Goal: Task Accomplishment & Management: Use online tool/utility

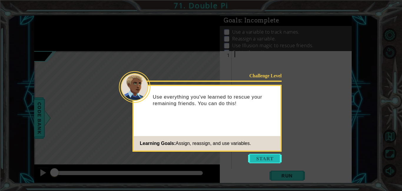
click at [273, 153] on button "Start" at bounding box center [265, 157] width 34 height 9
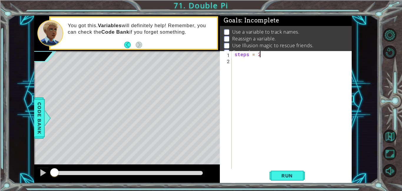
scroll to position [0, 1]
type textarea "steps = 2"
click at [251, 62] on div "steps = 2" at bounding box center [294, 116] width 120 height 130
type textarea "hero.moveUp(steps)"
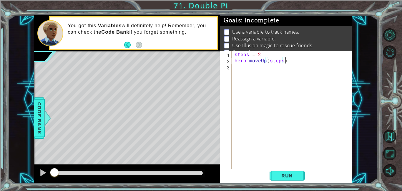
click at [247, 68] on div "steps = 2 hero . moveUp ( steps )" at bounding box center [294, 116] width 120 height 130
type textarea "hero.moveRight(steps)"
click at [252, 85] on div "steps = 2 hero . moveUp ( steps ) hero . moveRight ( steps )" at bounding box center [294, 116] width 120 height 130
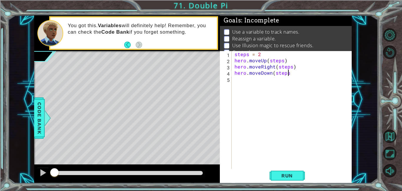
type textarea "hero.moveDown(steps)"
click at [247, 82] on div "steps = 2 hero . moveUp ( steps ) hero . moveRight ( steps ) hero . moveDown ( …" at bounding box center [294, 116] width 120 height 130
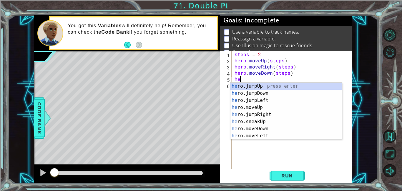
type textarea "h"
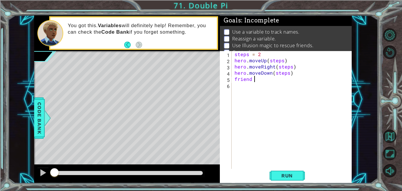
scroll to position [0, 1]
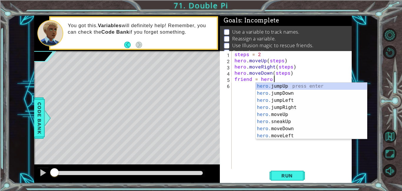
type textarea "friend = hero.f"
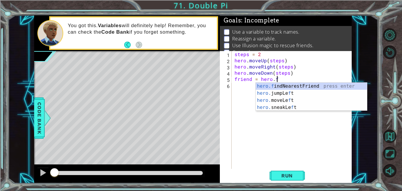
scroll to position [0, 2]
click at [271, 87] on div "hero.f indNearestFriend press enter hero. jumpLe f t press enter hero. moveLe f…" at bounding box center [311, 103] width 111 height 42
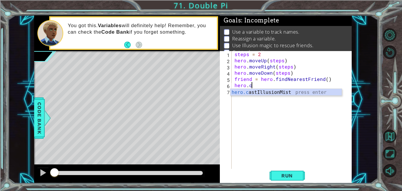
scroll to position [0, 1]
click at [274, 92] on div "hero.ca stIllusionMist press enter" at bounding box center [286, 99] width 111 height 21
type textarea "hero.castIllusionMist(friend)"
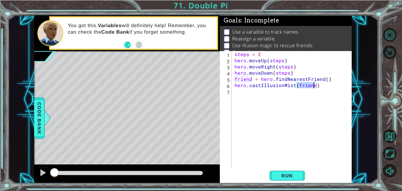
click at [285, 95] on div "steps = 2 hero . moveUp ( steps ) hero . moveRight ( steps ) hero . moveDown ( …" at bounding box center [294, 116] width 120 height 130
click at [285, 173] on span "Run" at bounding box center [287, 175] width 23 height 6
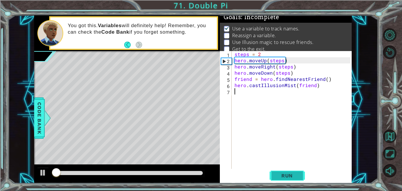
scroll to position [4, 0]
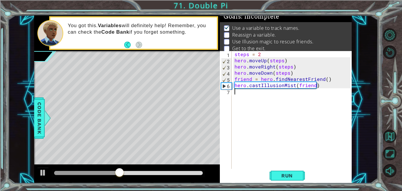
click at [273, 94] on div "steps = 2 hero . moveUp ( steps ) hero . moveRight ( steps ) hero . moveDown ( …" at bounding box center [294, 116] width 120 height 130
type textarea "h"
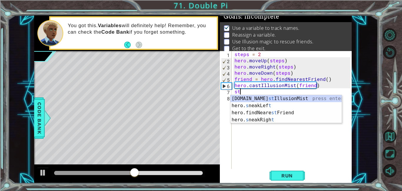
scroll to position [0, 0]
type textarea "s"
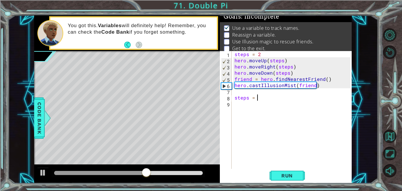
type textarea "steps = 3"
click at [248, 104] on div "steps = 2 hero . moveUp ( steps ) hero . moveRight ( steps ) hero . moveDown ( …" at bounding box center [294, 116] width 120 height 130
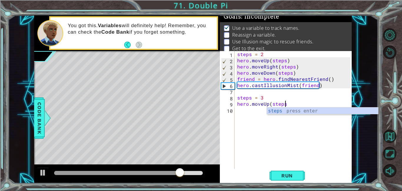
scroll to position [0, 3]
click at [291, 102] on div "steps = 2 hero . moveUp ( steps ) hero . moveRight ( steps ) hero . moveDown ( …" at bounding box center [295, 116] width 118 height 130
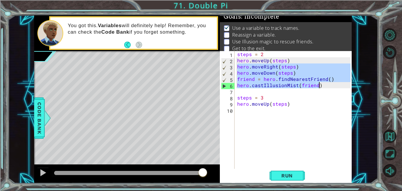
drag, startPoint x: 237, startPoint y: 66, endPoint x: 321, endPoint y: 86, distance: 85.9
click at [321, 86] on div "steps = 2 hero . moveUp ( steps ) hero . moveRight ( steps ) hero . moveDown ( …" at bounding box center [295, 116] width 118 height 130
click at [321, 86] on div "steps = 2 hero . moveUp ( steps ) hero . moveRight ( steps ) hero . moveDown ( …" at bounding box center [293, 110] width 115 height 118
type textarea "hero.castIllusionMist(friend)"
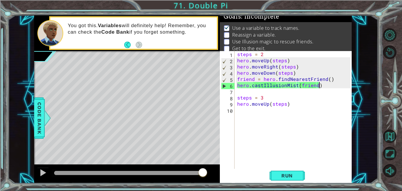
click at [252, 111] on div "steps = 2 hero . moveUp ( steps ) hero . moveRight ( steps ) hero . moveDown ( …" at bounding box center [295, 116] width 118 height 130
paste textarea "hero.castIllusionMist(friend)"
type textarea "hero.castIllusionMist(friend)"
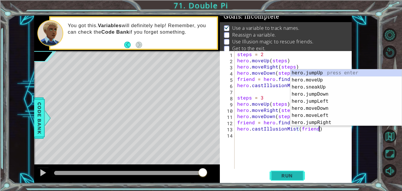
click at [278, 173] on span "Run" at bounding box center [287, 175] width 23 height 6
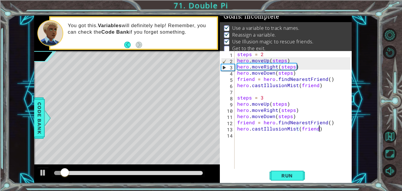
click at [268, 139] on div "steps = 2 hero . moveUp ( steps ) hero . moveRight ( steps ) hero . moveDown ( …" at bounding box center [295, 116] width 118 height 130
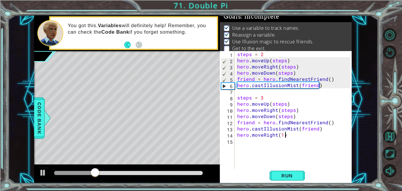
scroll to position [0, 3]
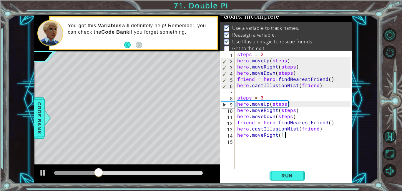
type textarea "hero.moveRight(1)"
click at [360, 136] on div "1 ההההההההההההההההההההההההההההההההההההההההההההההההההההההההההההההההההההההההההההה…" at bounding box center [193, 99] width 370 height 168
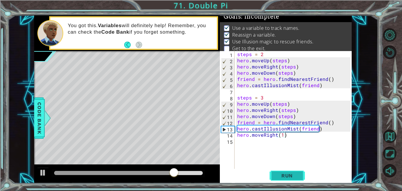
click at [289, 176] on span "Run" at bounding box center [287, 175] width 23 height 6
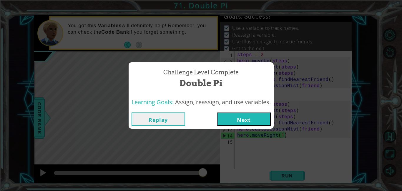
click at [258, 116] on button "Next" at bounding box center [244, 118] width 54 height 13
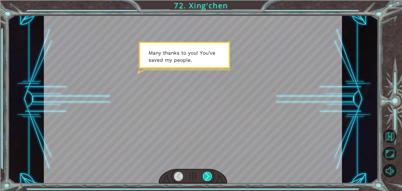
click at [209, 176] on div at bounding box center [207, 175] width 9 height 9
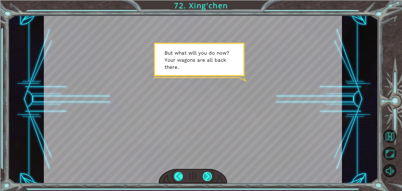
click at [209, 176] on div at bounding box center [207, 175] width 9 height 9
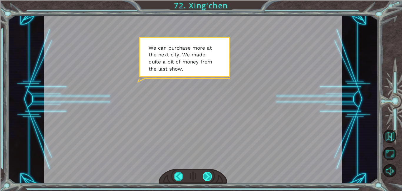
click at [209, 176] on div at bounding box center [207, 175] width 9 height 9
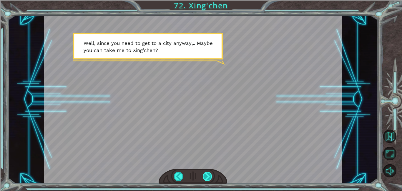
click at [209, 176] on div at bounding box center [207, 175] width 9 height 9
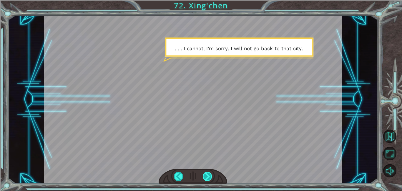
click at [209, 176] on div at bounding box center [207, 175] width 9 height 9
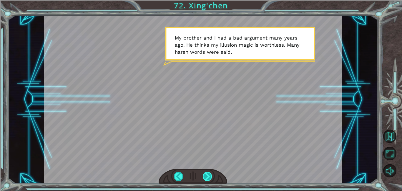
click at [209, 176] on div at bounding box center [207, 175] width 9 height 9
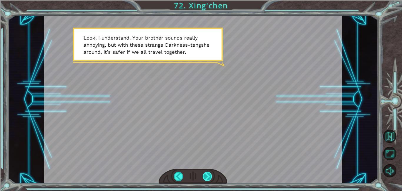
click at [209, 176] on div at bounding box center [207, 175] width 9 height 9
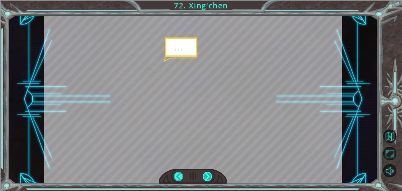
click at [209, 176] on div at bounding box center [207, 175] width 9 height 9
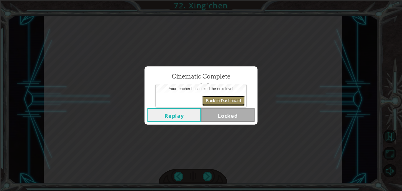
click at [226, 99] on button "Back to Dashboard" at bounding box center [223, 100] width 43 height 10
